Goal: Find specific page/section: Find specific page/section

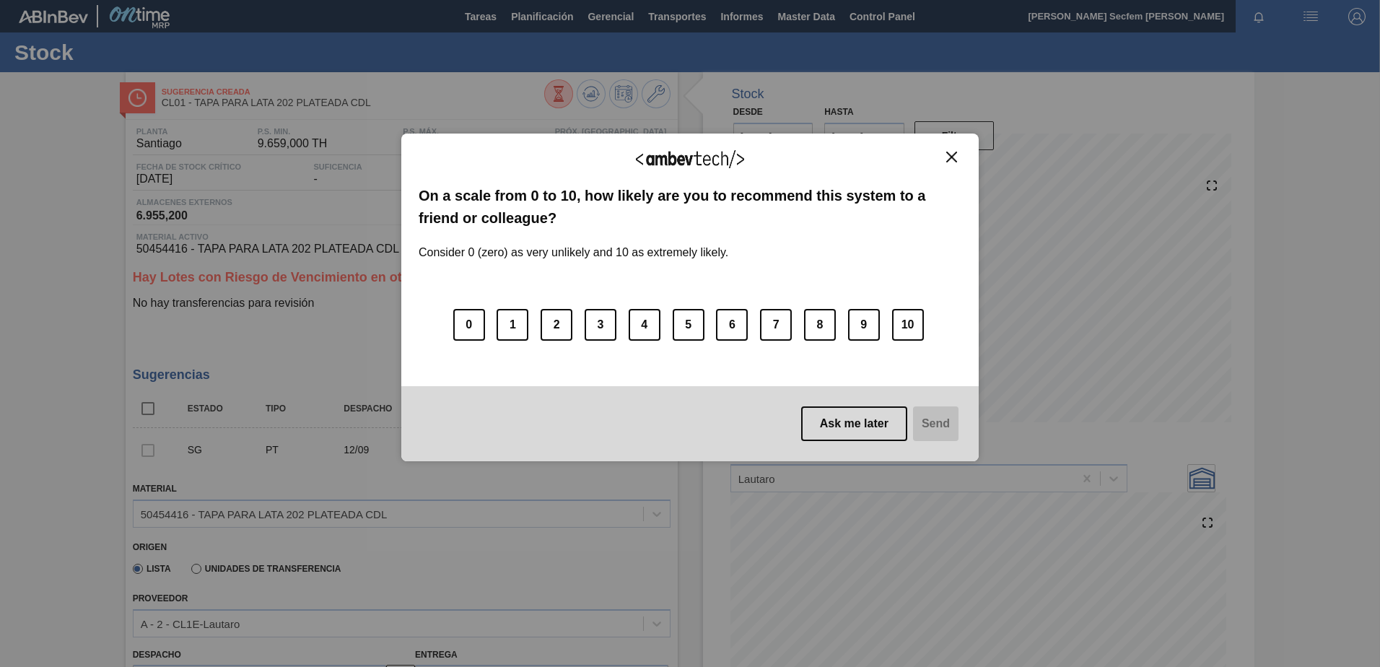
click at [952, 157] on img "Close" at bounding box center [951, 157] width 11 height 11
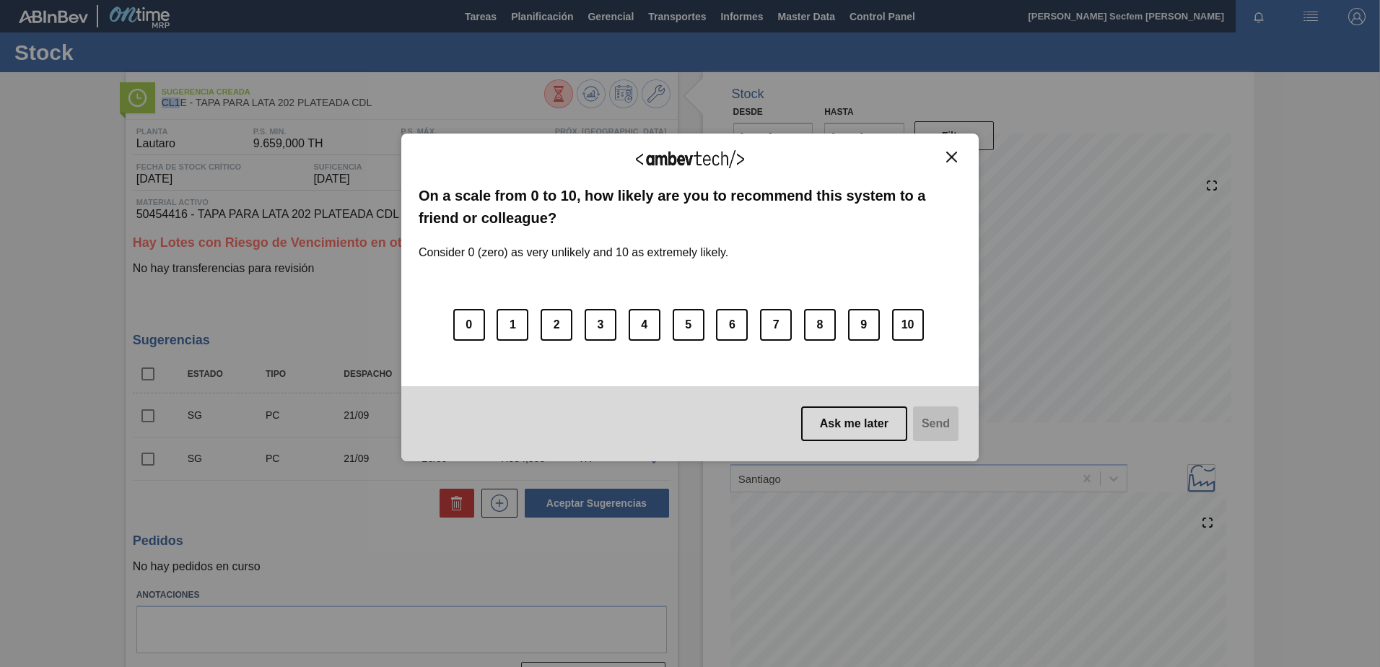
click at [953, 155] on img "Close" at bounding box center [951, 157] width 11 height 11
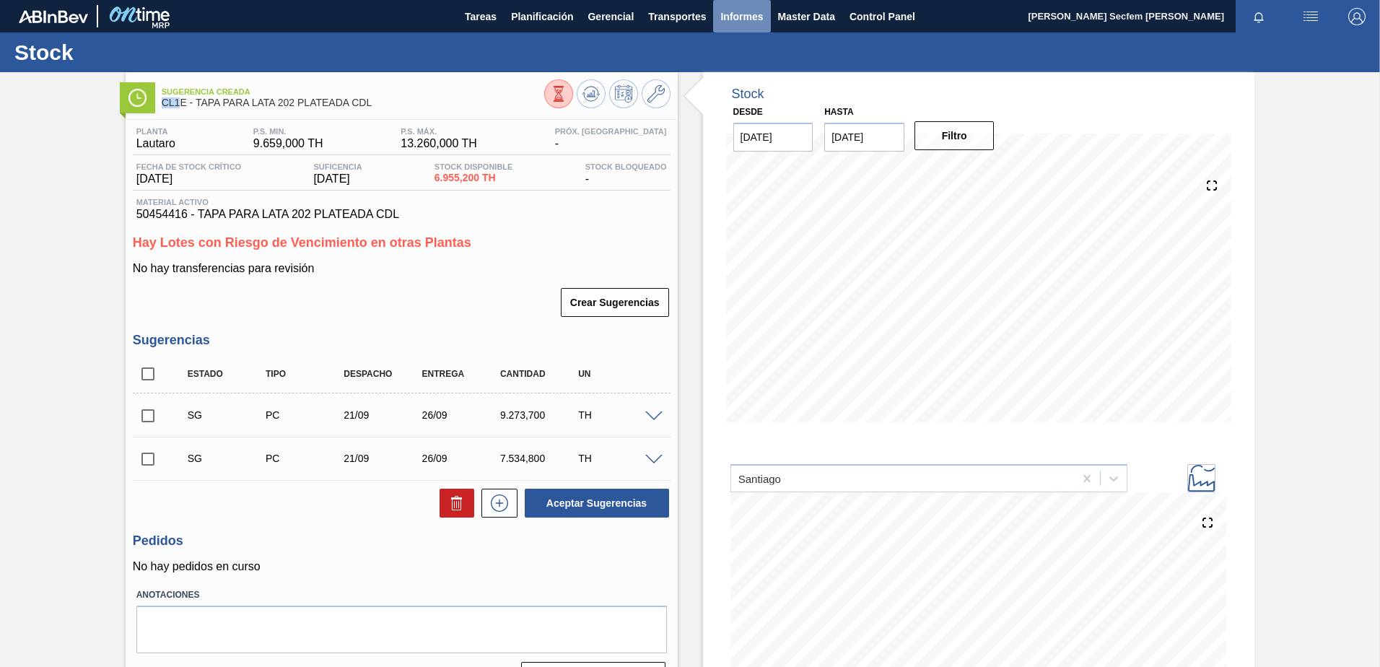
click at [748, 15] on span "Informes" at bounding box center [741, 16] width 43 height 17
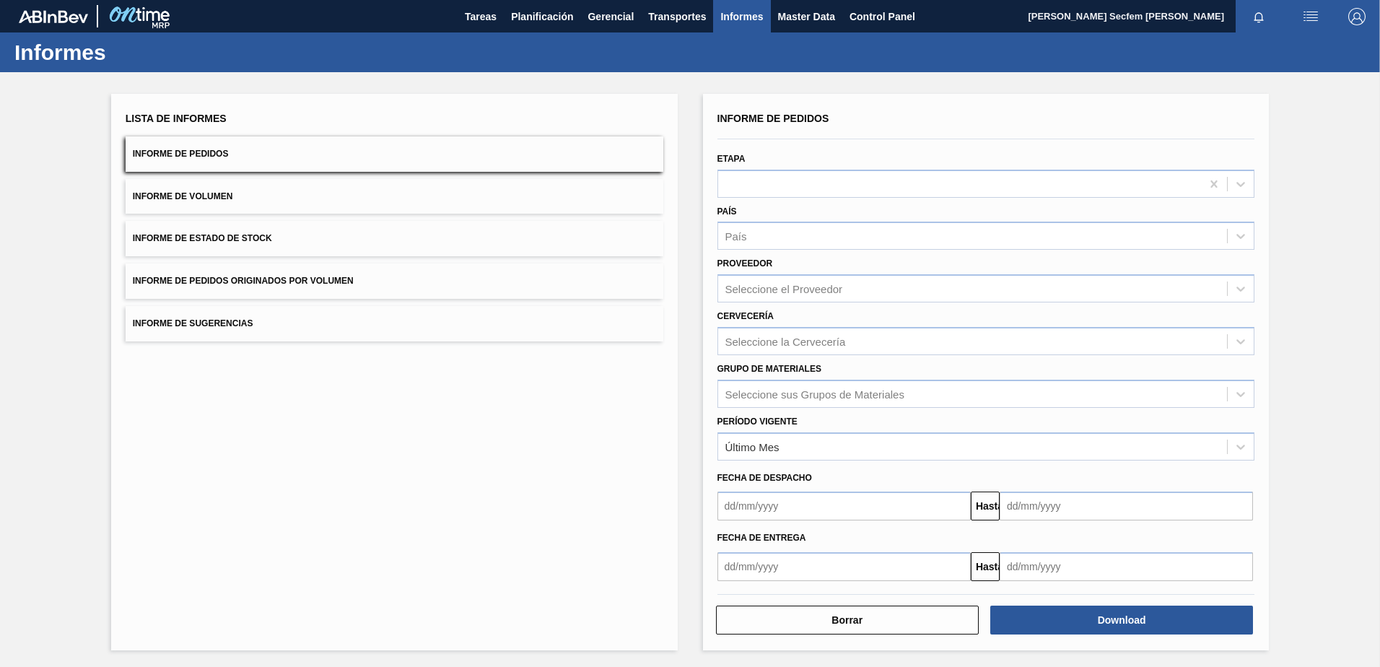
click at [196, 202] on button "Informe de Volumen" at bounding box center [395, 196] width 538 height 35
